Goal: Find specific page/section: Find specific page/section

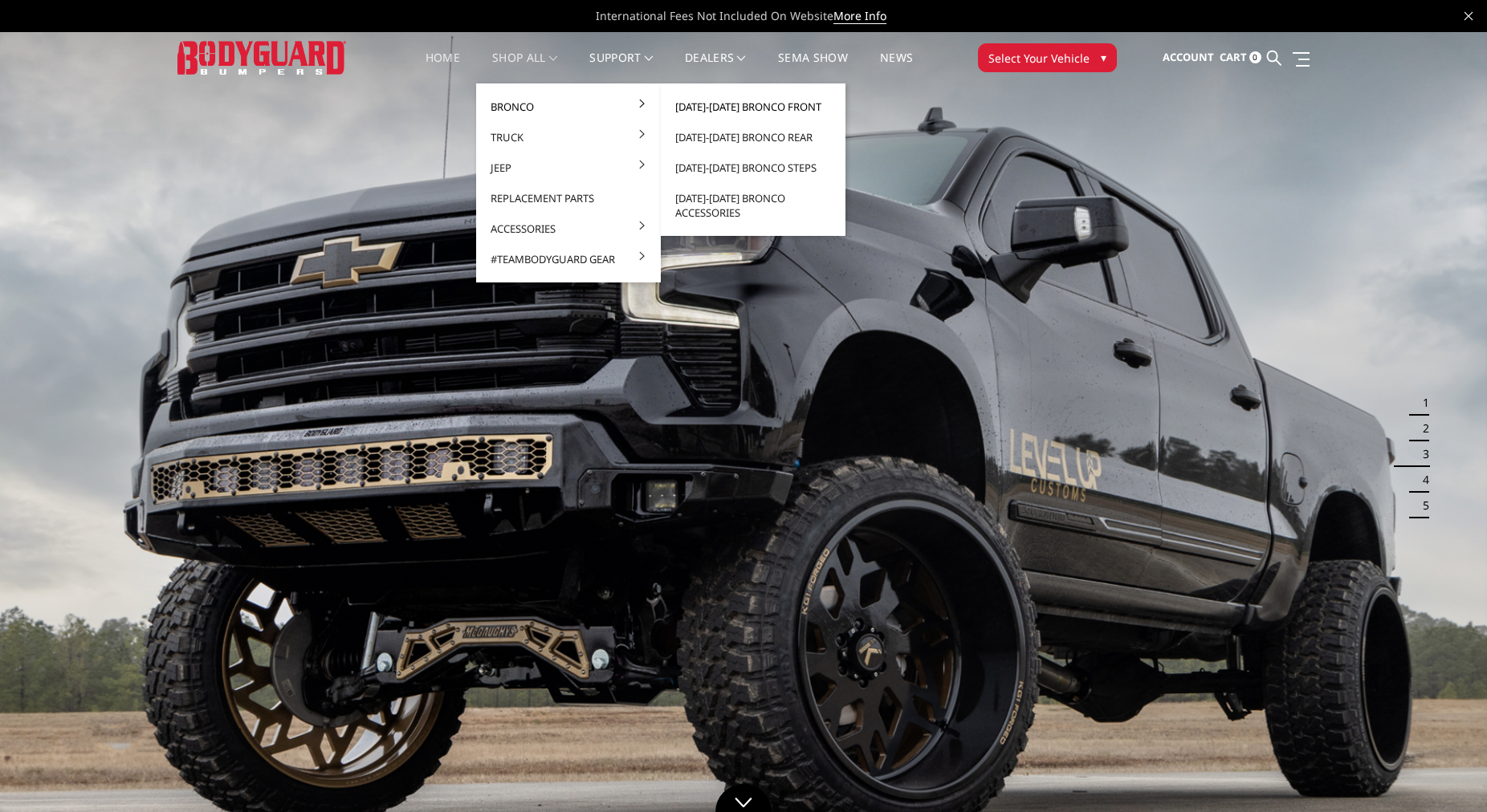
click at [752, 105] on link "[DATE]-[DATE] Bronco Front" at bounding box center [752, 107] width 172 height 31
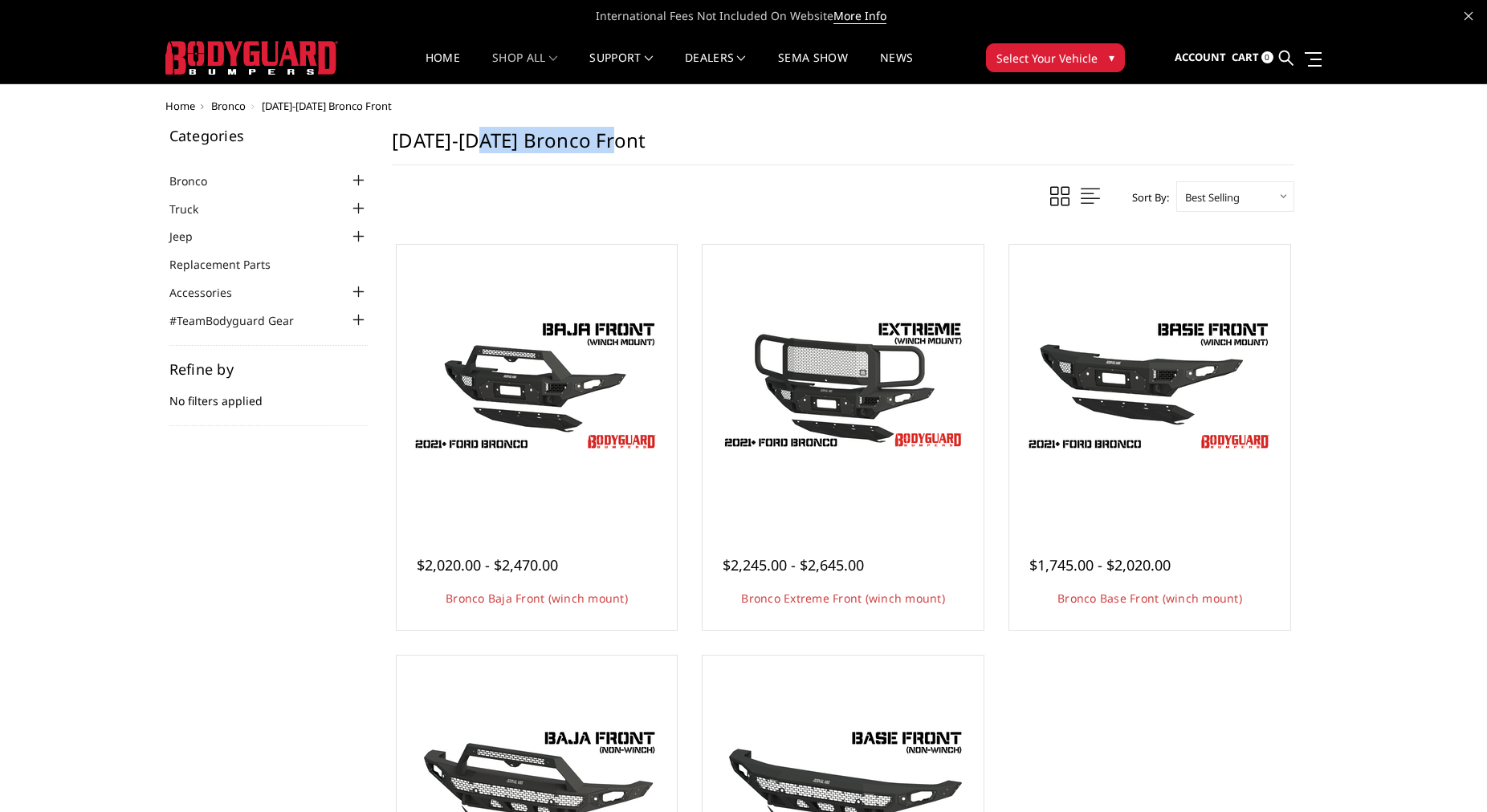
drag, startPoint x: 489, startPoint y: 149, endPoint x: 648, endPoint y: 163, distance: 159.6
click at [648, 163] on h1 "[DATE]-[DATE] Bronco Front" at bounding box center [843, 146] width 903 height 37
click at [647, 194] on div "Sort By: Featured Items Newest Items Best Selling A to Z Z to A By Review Price…" at bounding box center [843, 196] width 903 height 31
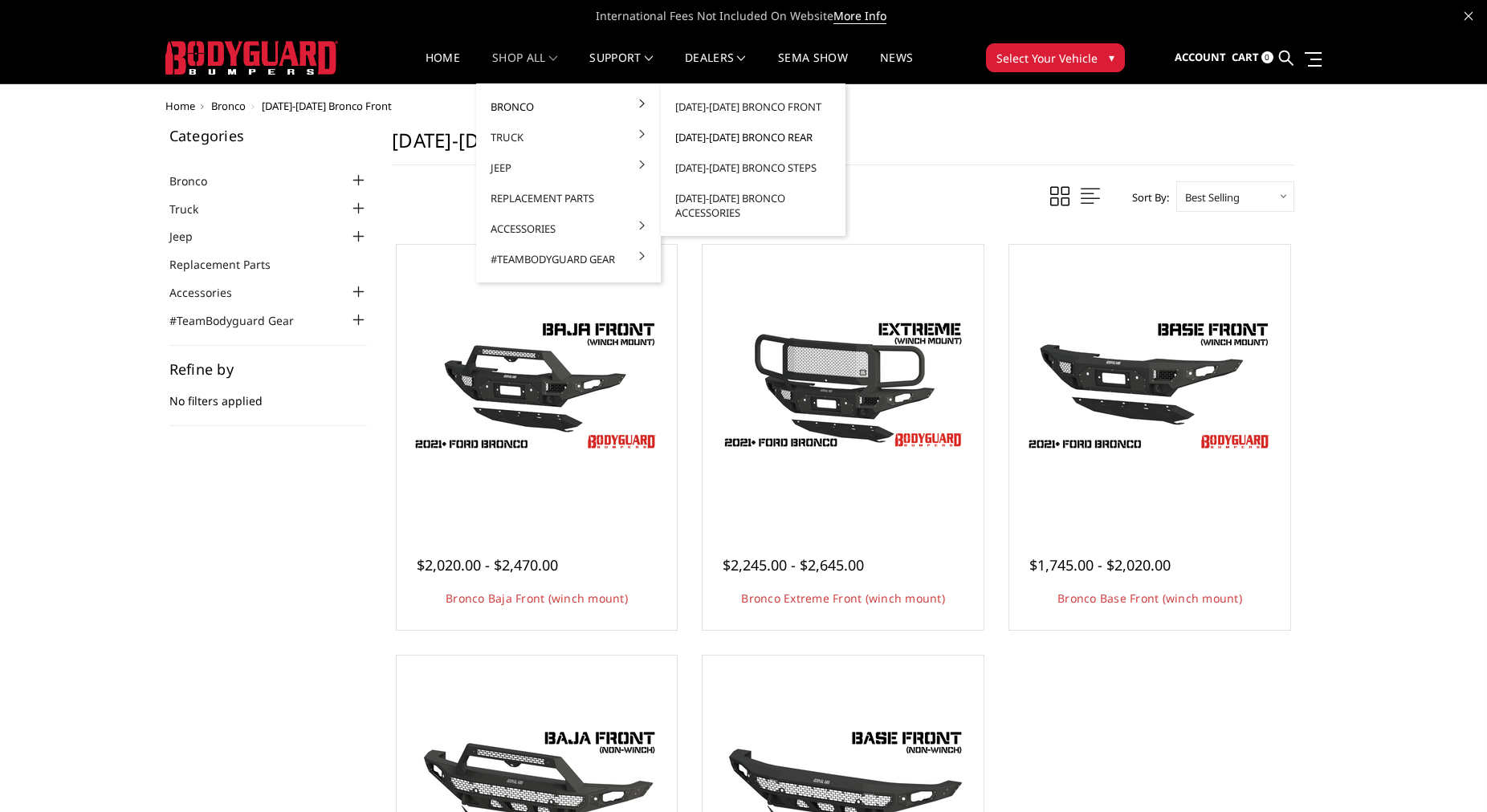
click at [771, 138] on link "[DATE]-[DATE] Bronco Rear" at bounding box center [752, 137] width 172 height 31
